Goal: Task Accomplishment & Management: Manage account settings

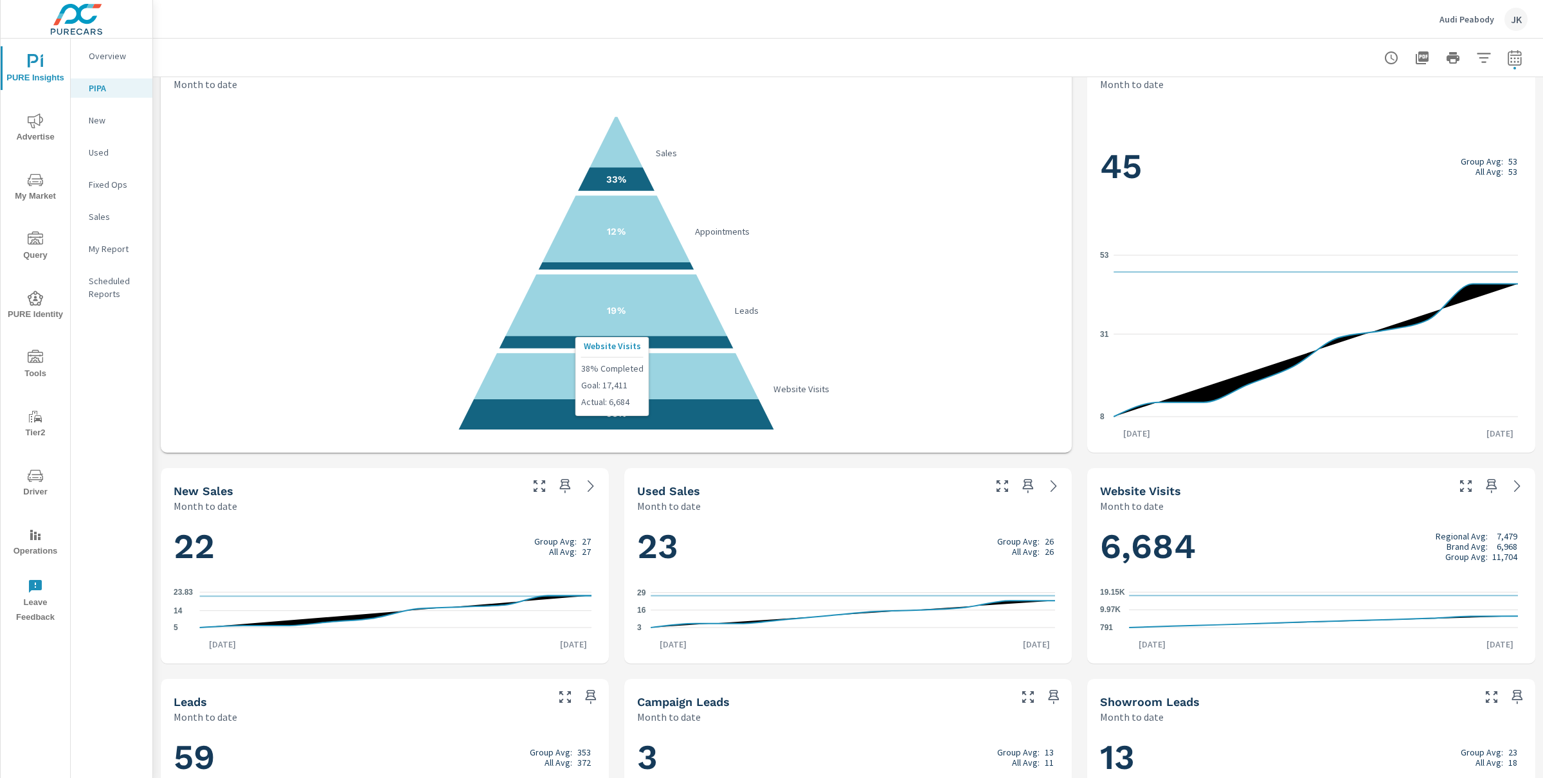
scroll to position [35, 0]
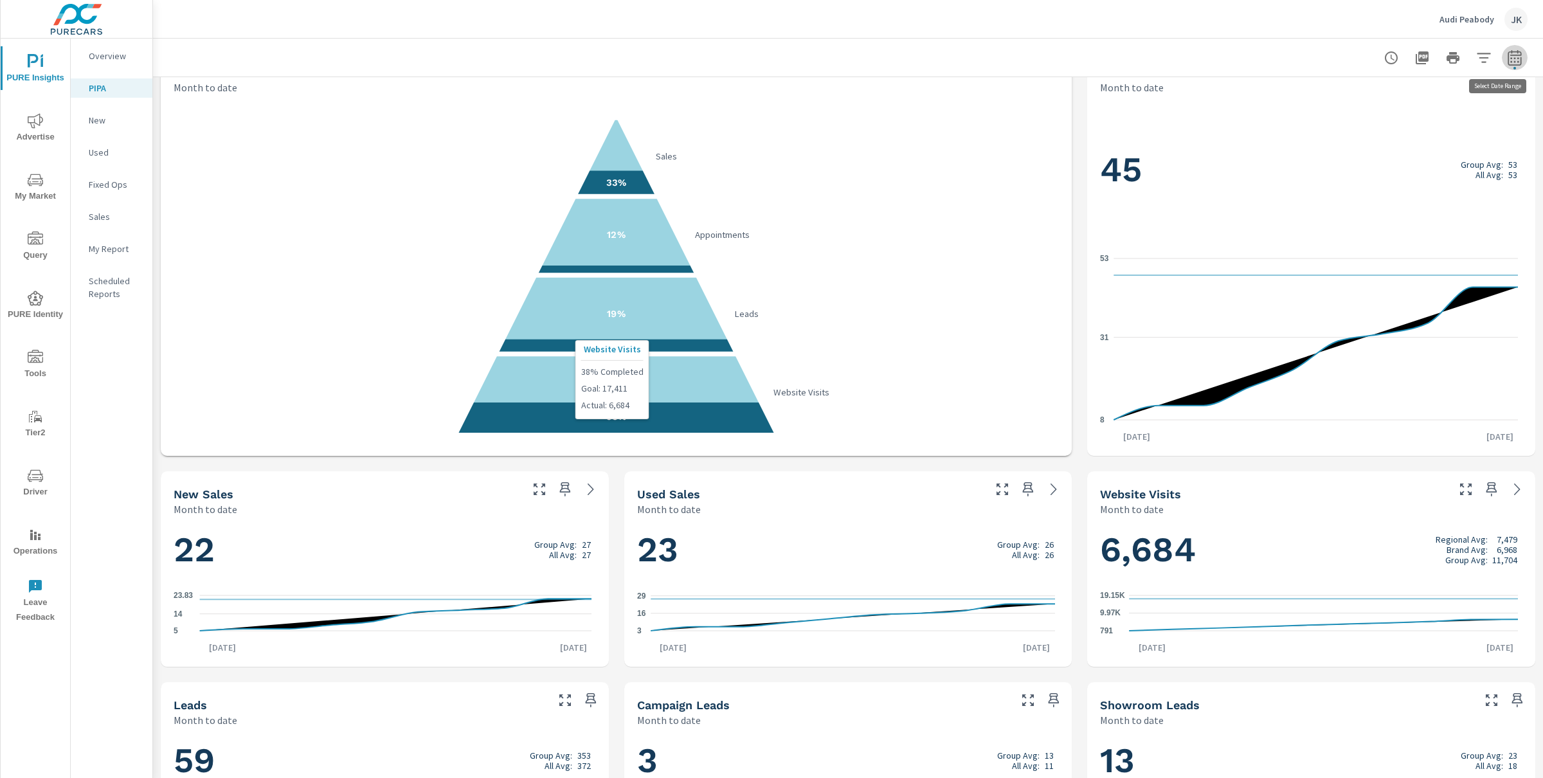
click at [1507, 63] on icon "button" at bounding box center [1514, 57] width 15 height 15
select select "Month to date"
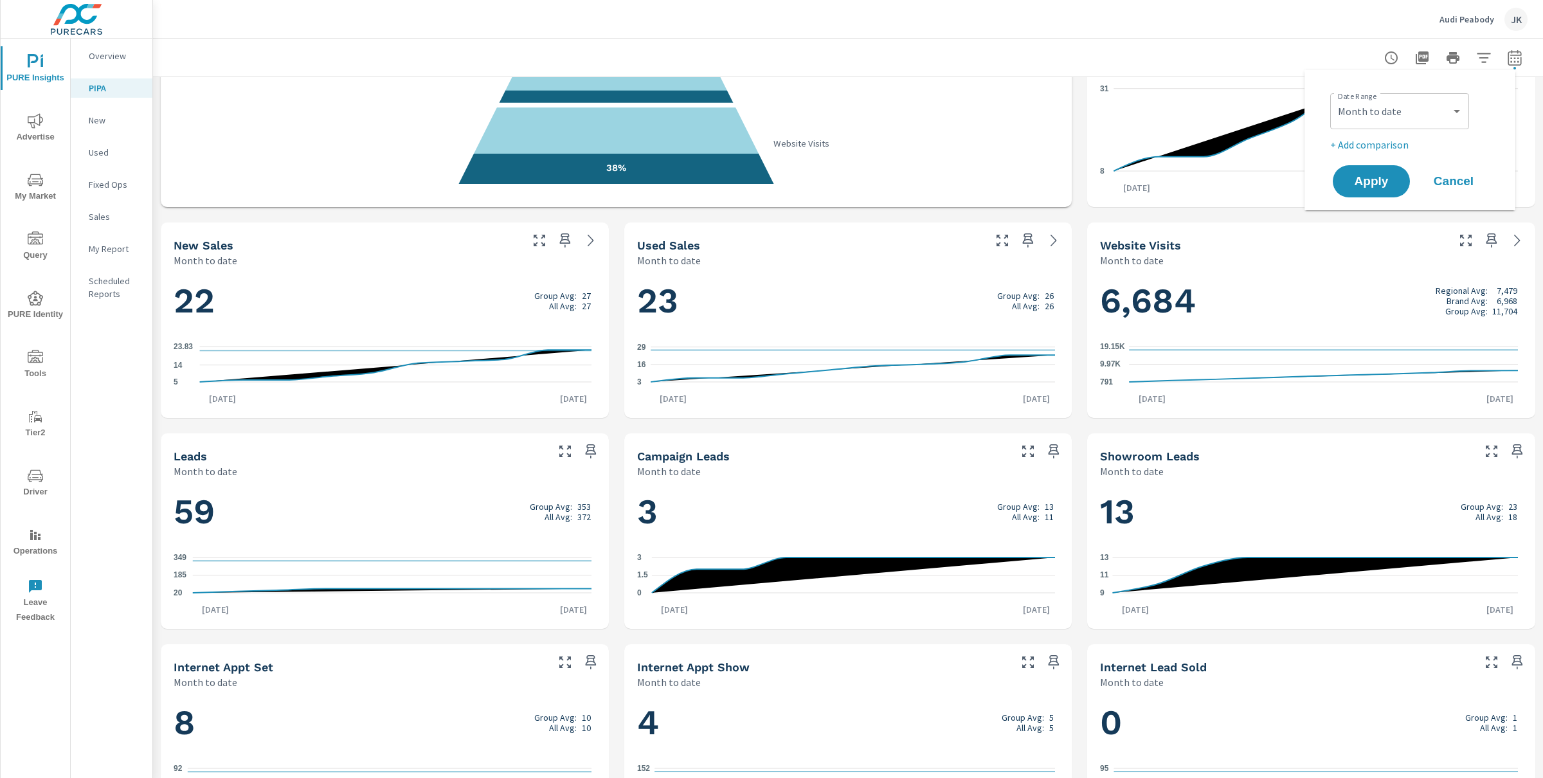
scroll to position [305, 0]
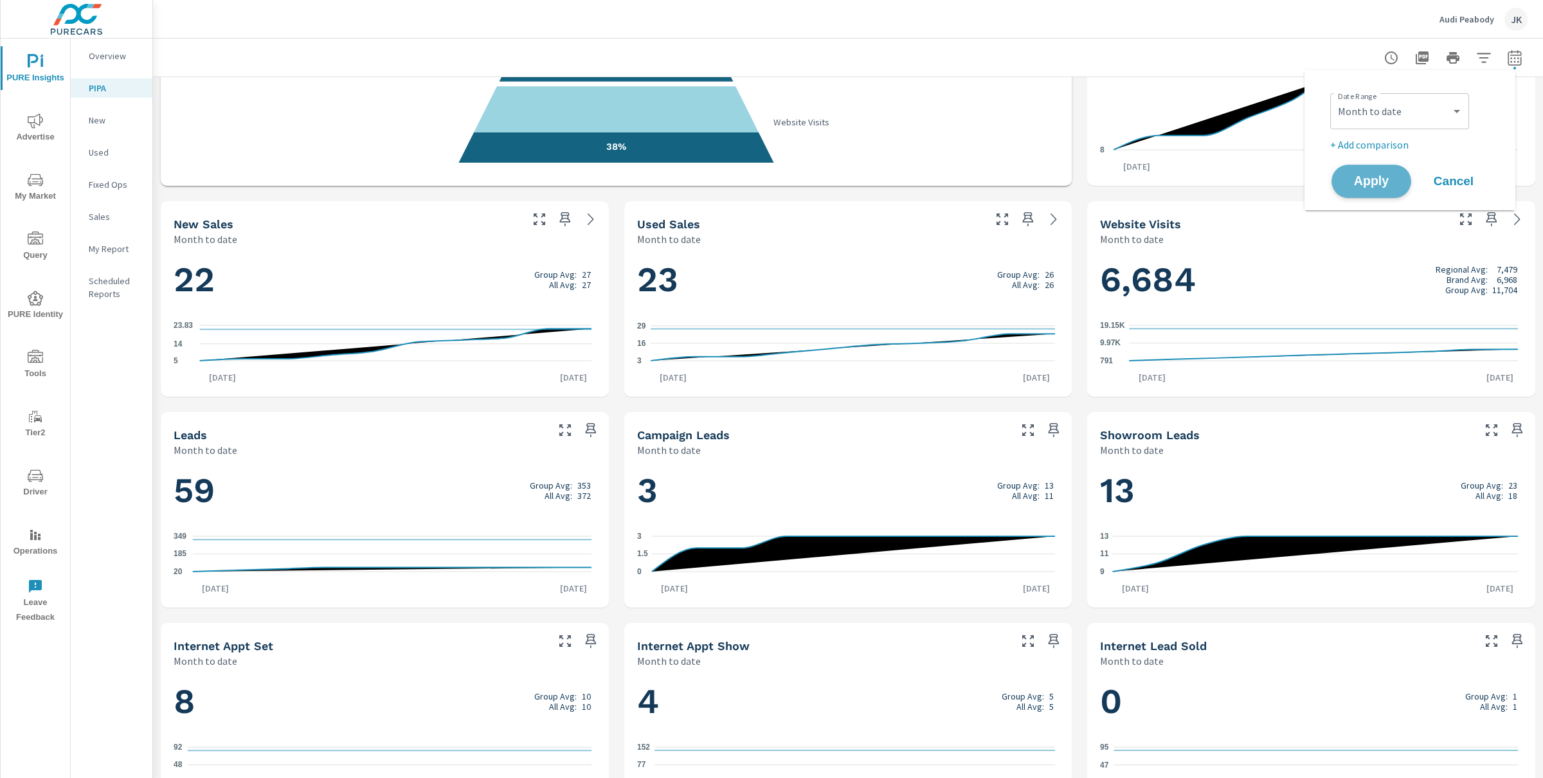
click at [1371, 182] on span "Apply" at bounding box center [1371, 182] width 53 height 12
click at [383, 534] on icon "20 185 349" at bounding box center [383, 554] width 418 height 56
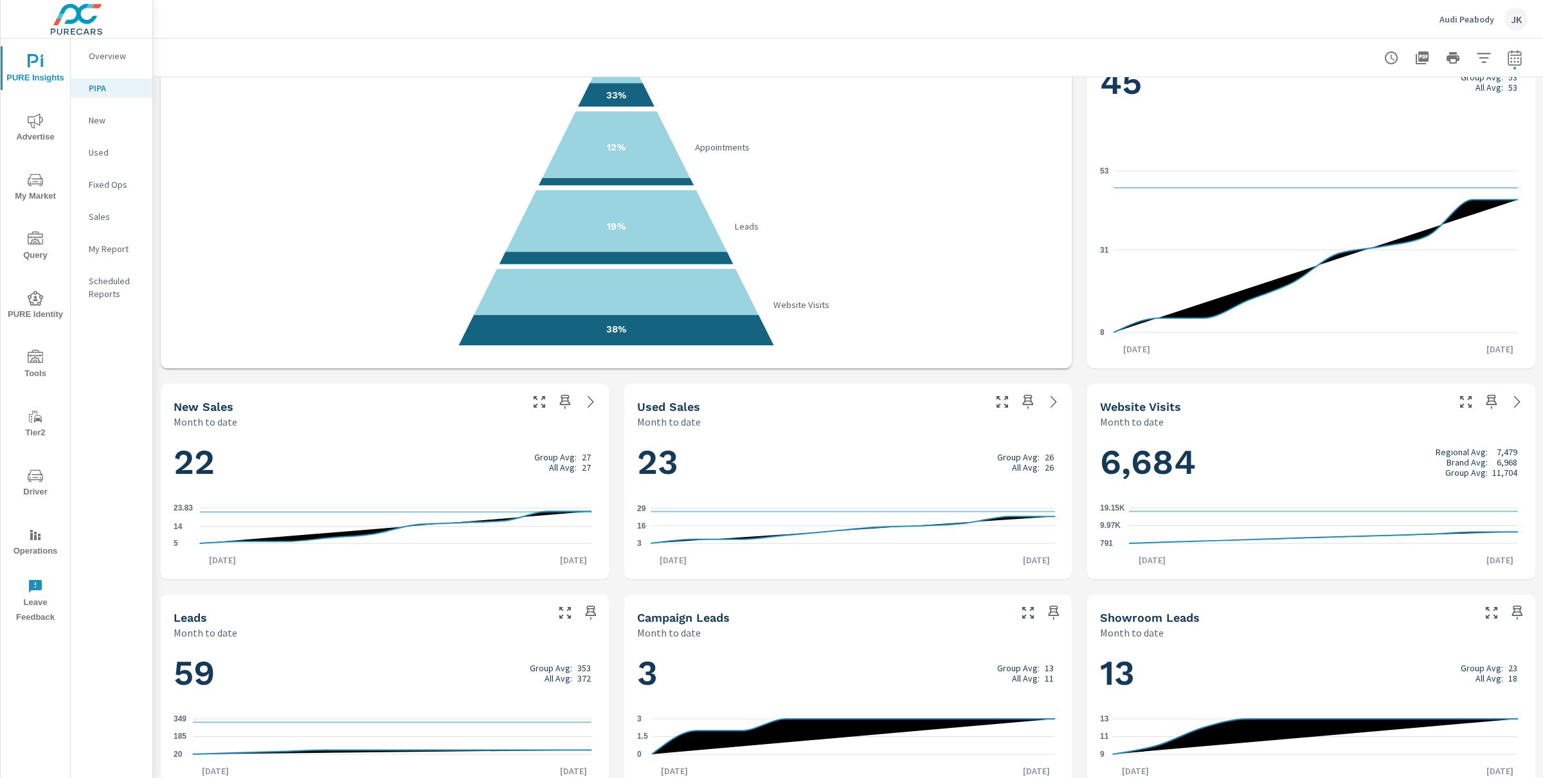
scroll to position [0, 0]
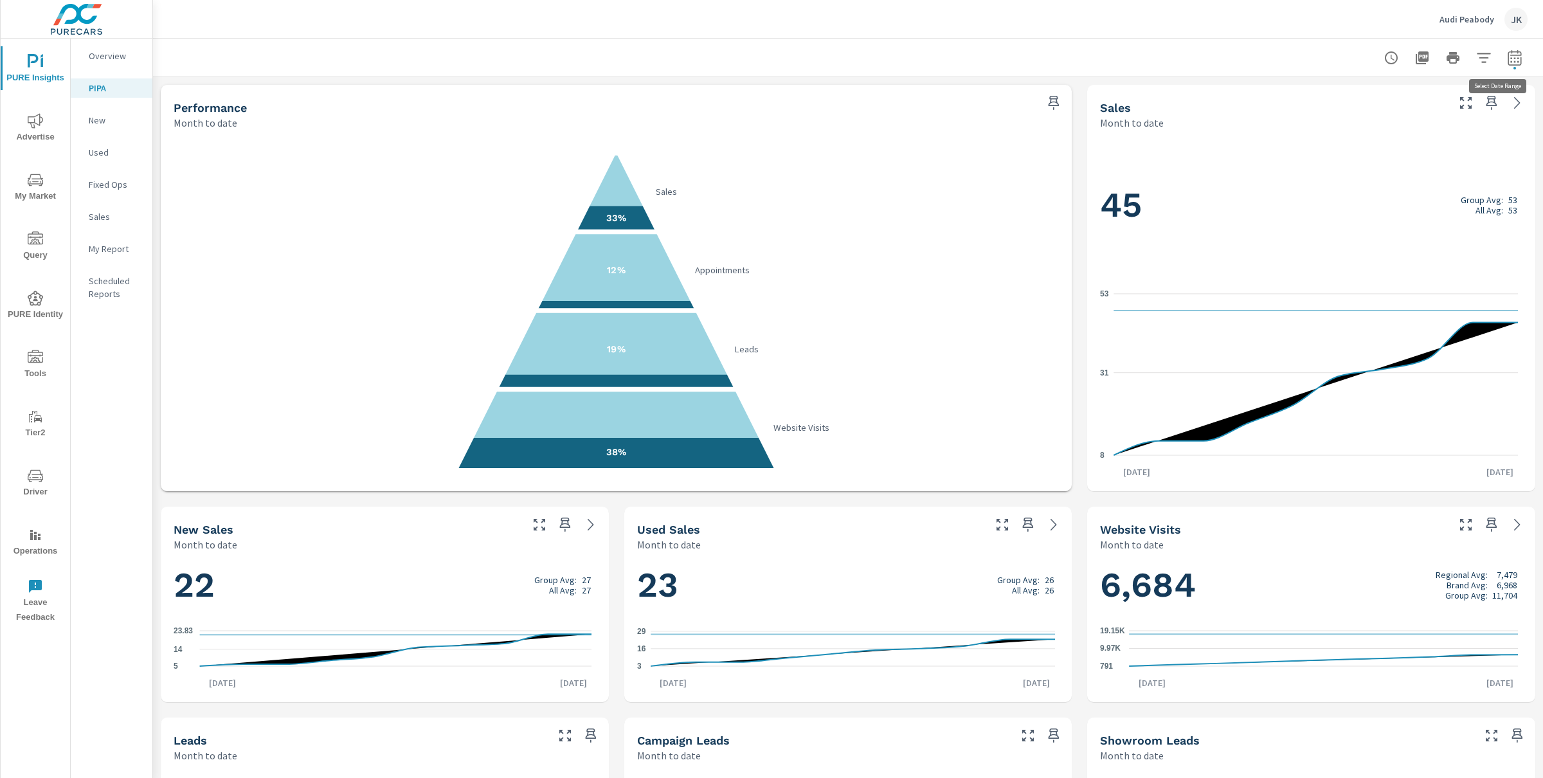
click at [1508, 51] on icon "button" at bounding box center [1515, 57] width 14 height 15
click at [1461, 113] on select "Custom Yesterday Last week Last 7 days Last 14 days Last 30 days Last 45 days L…" at bounding box center [1399, 111] width 129 height 26
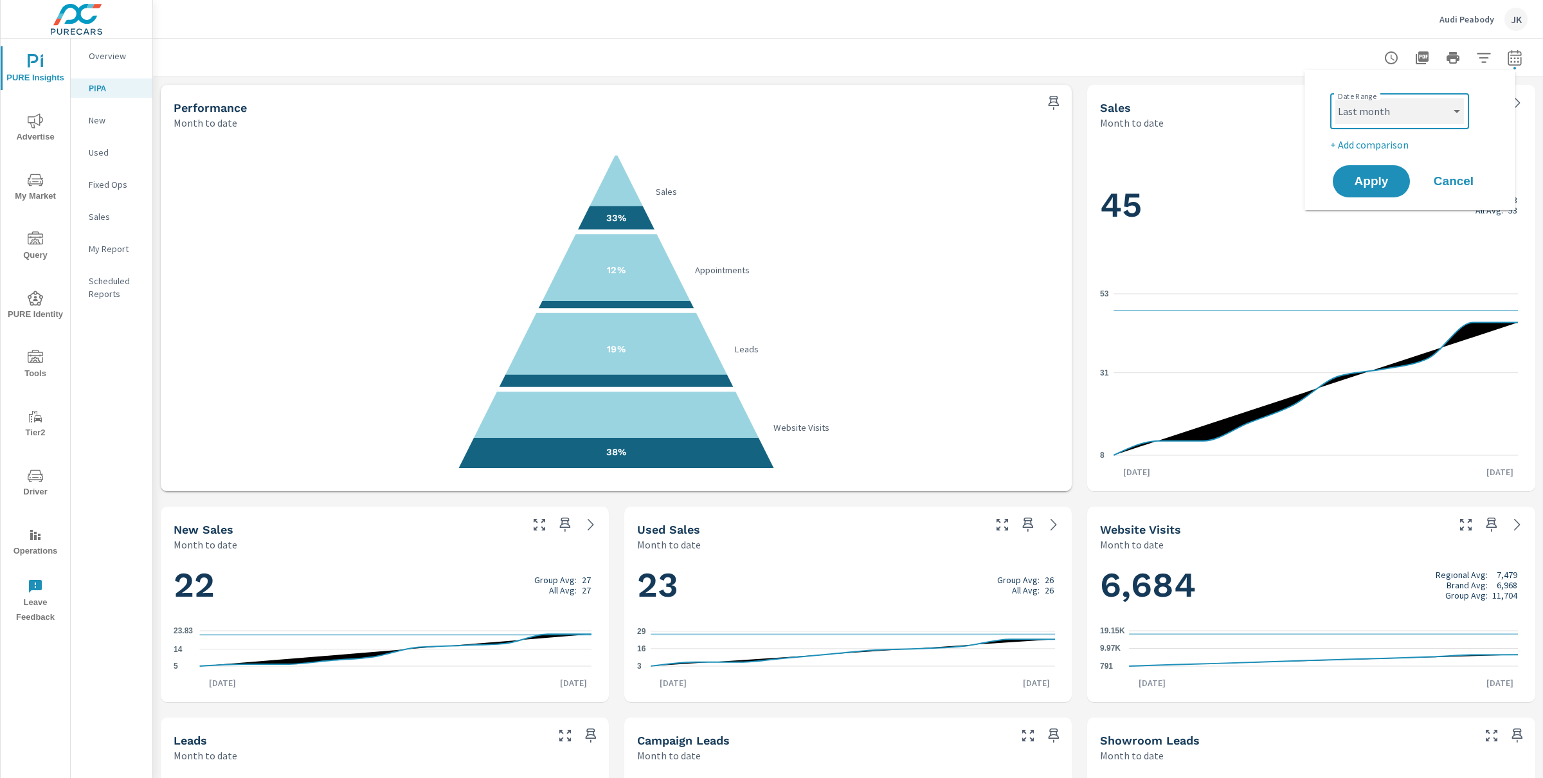
click at [1335, 98] on select "Custom Yesterday Last week Last 7 days Last 14 days Last 30 days Last 45 days L…" at bounding box center [1399, 111] width 129 height 26
select select "Last month"
click at [1358, 176] on span "Apply" at bounding box center [1371, 182] width 53 height 12
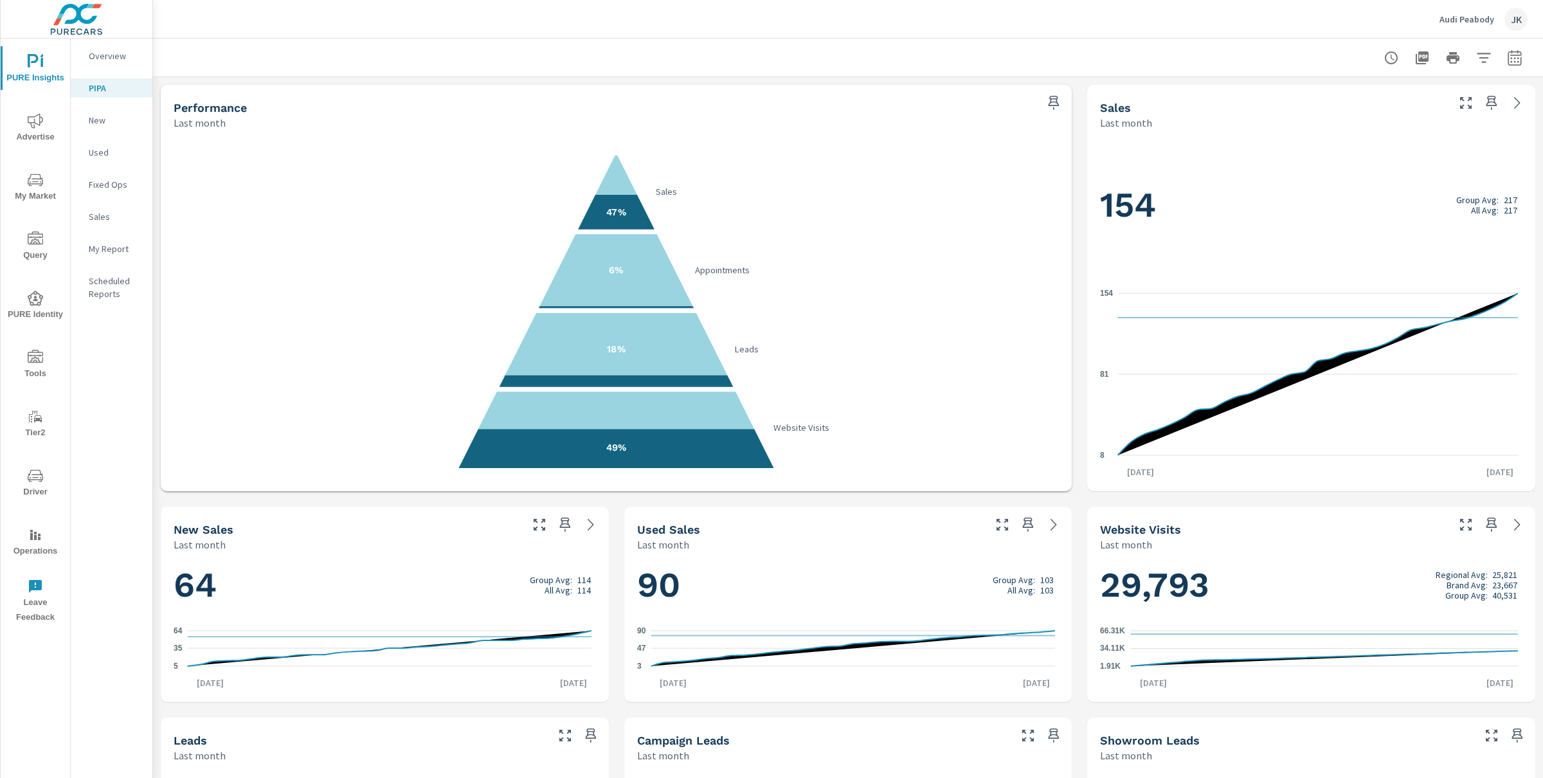
click at [1448, 20] on p "Audi Peabody" at bounding box center [1466, 20] width 55 height 12
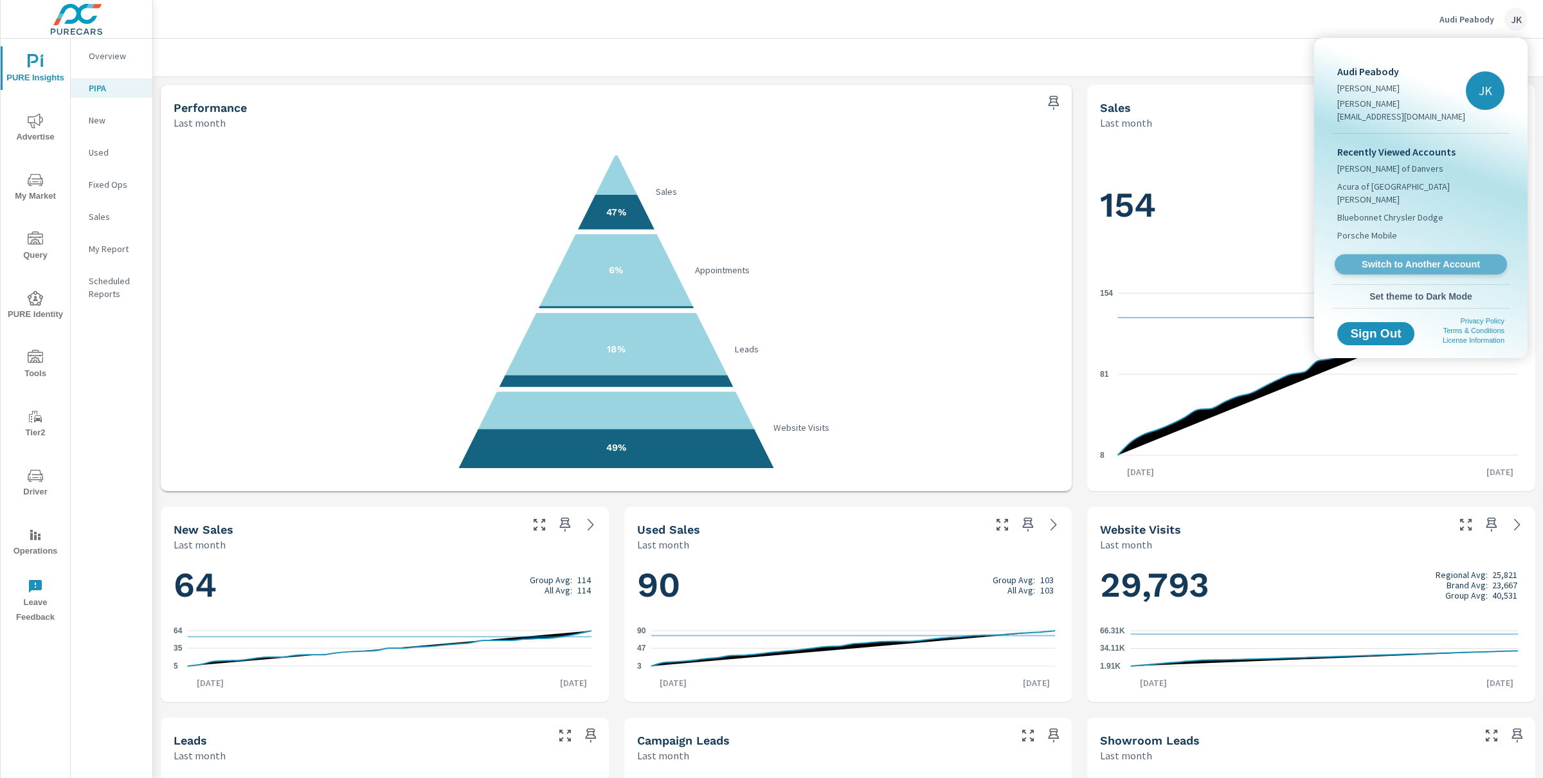
click at [1415, 258] on span "Switch to Another Account" at bounding box center [1421, 264] width 158 height 12
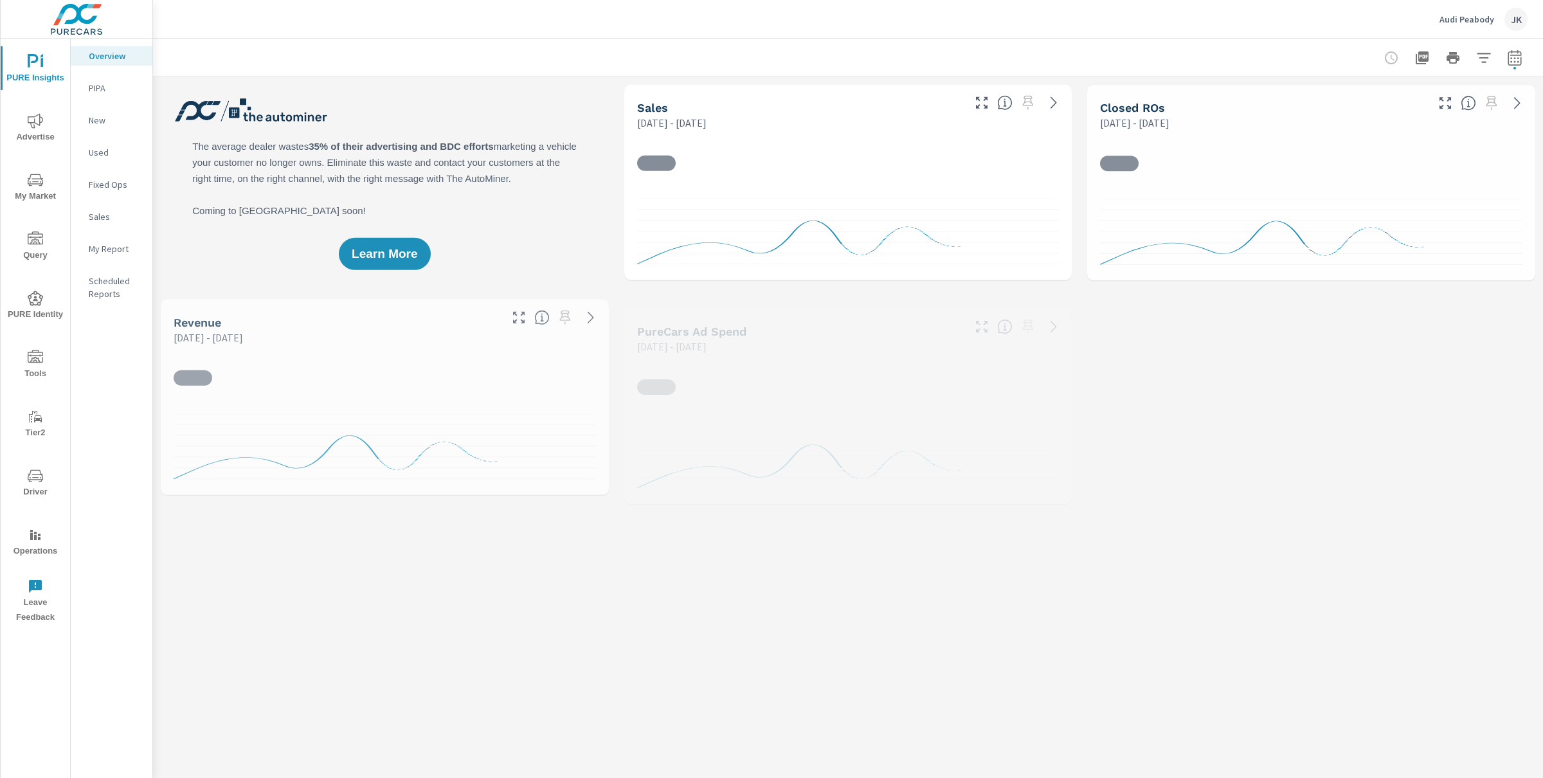
click at [45, 243] on span "Query" at bounding box center [36, 247] width 62 height 32
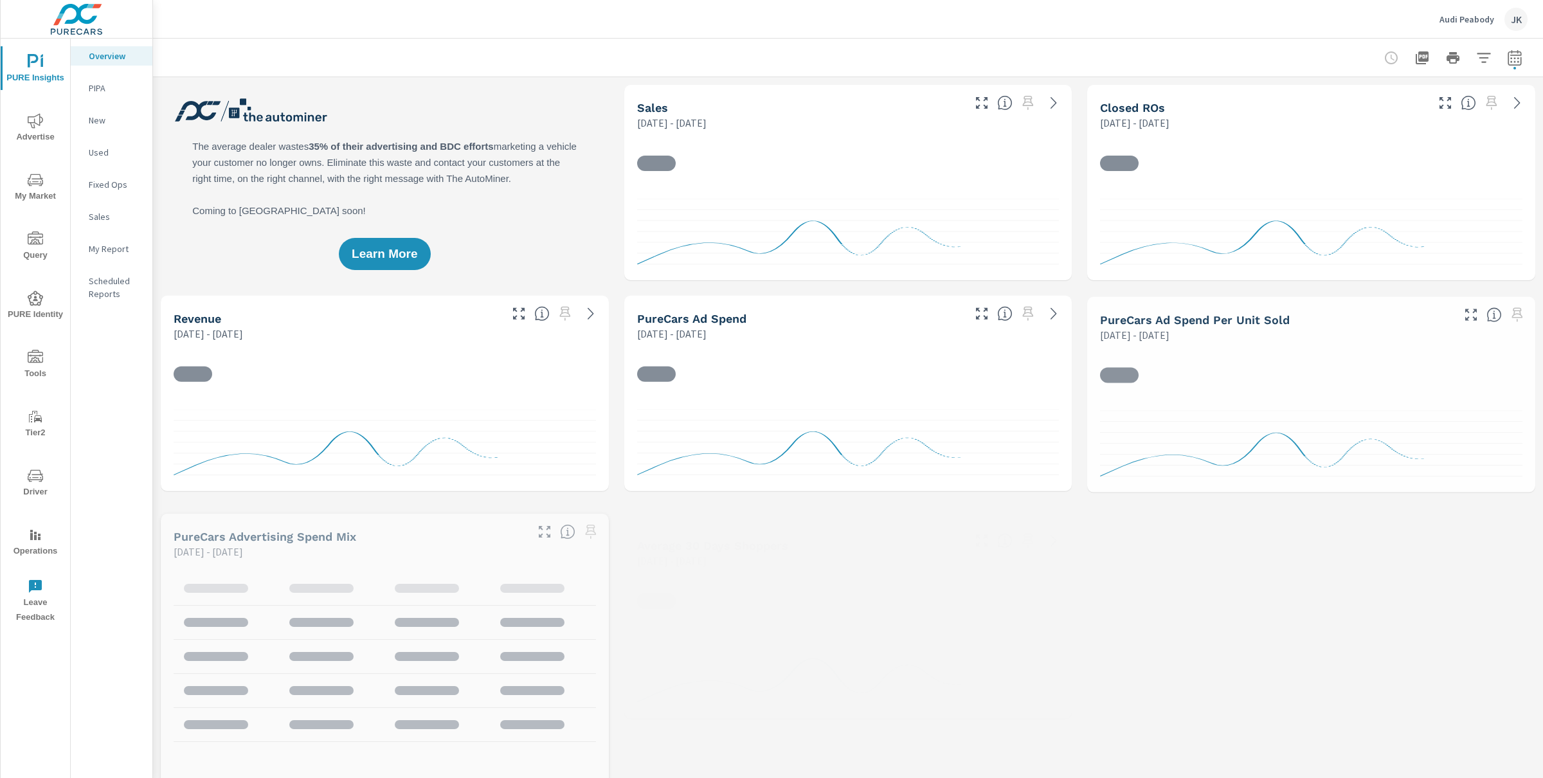
scroll to position [1, 0]
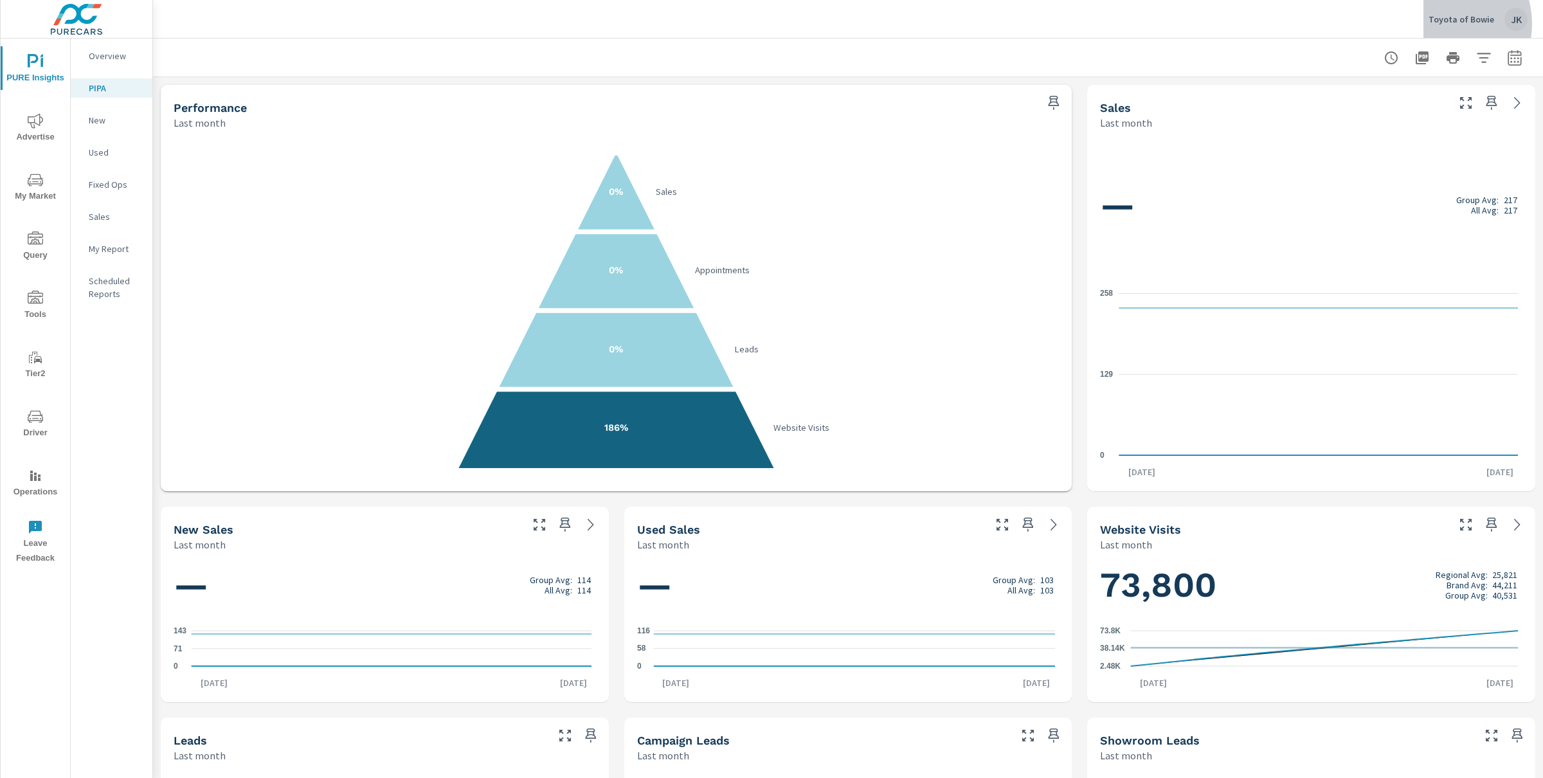
click at [1443, 24] on p "Toyota of Bowie" at bounding box center [1461, 20] width 66 height 12
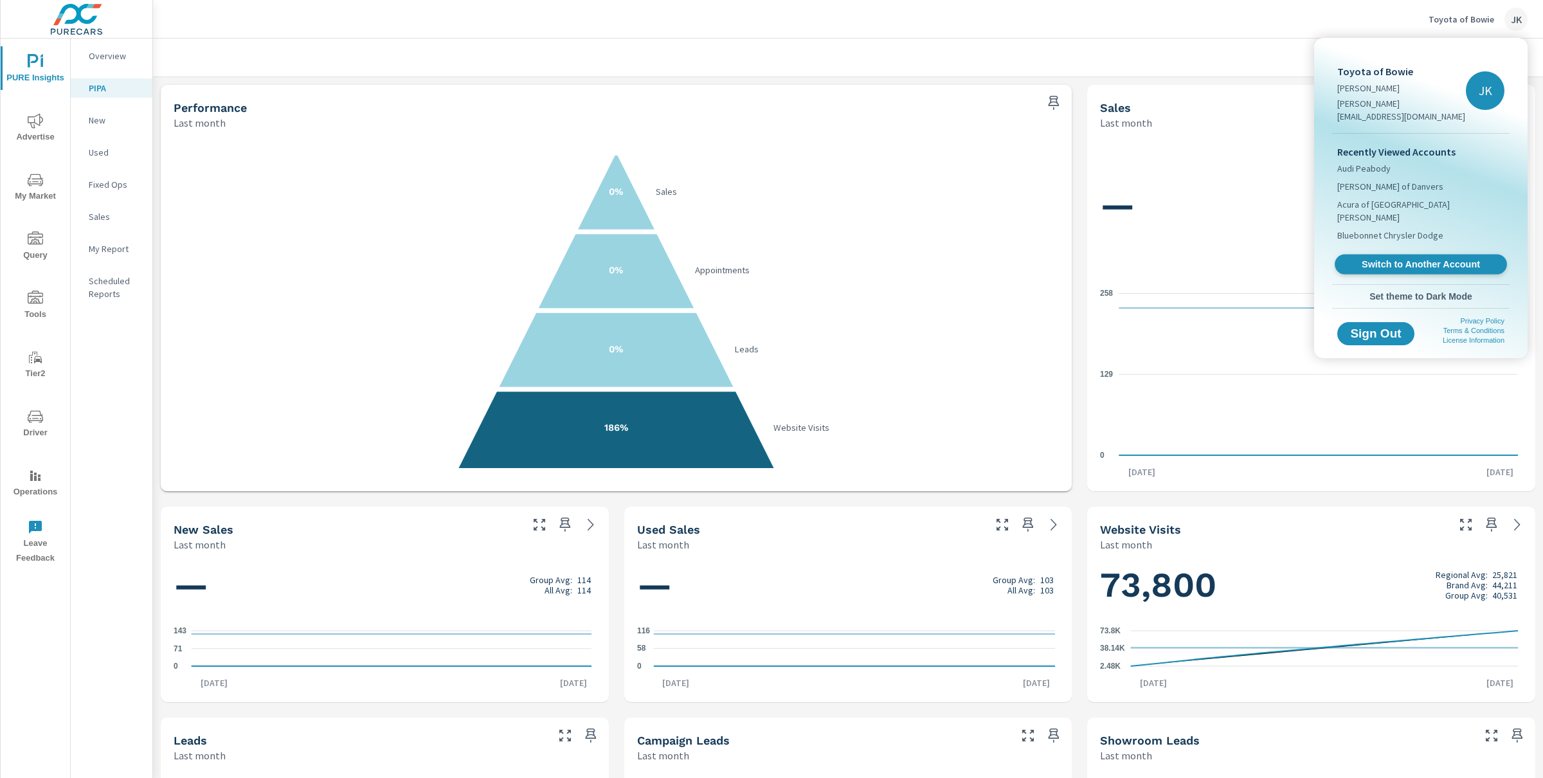
click at [1358, 258] on span "Switch to Another Account" at bounding box center [1421, 264] width 158 height 12
